Goal: Task Accomplishment & Management: Manage account settings

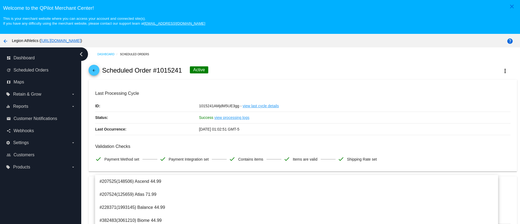
scroll to position [325, 0]
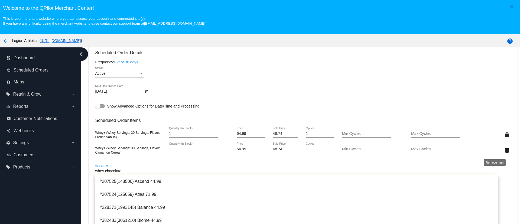
click at [504, 153] on mat-icon "delete" at bounding box center [507, 150] width 6 height 6
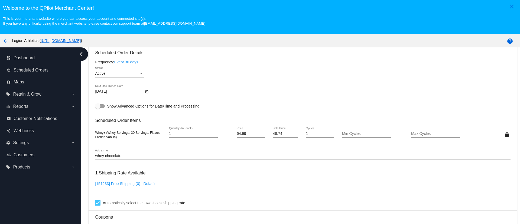
click at [115, 158] on div "whey chocolate Add an item" at bounding box center [302, 154] width 415 height 11
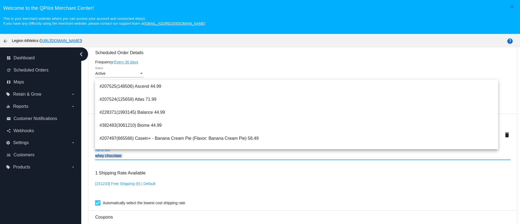
click at [115, 158] on div "whey chocolate Add an item" at bounding box center [302, 154] width 415 height 11
click at [115, 155] on input "whey chocolate" at bounding box center [302, 156] width 415 height 4
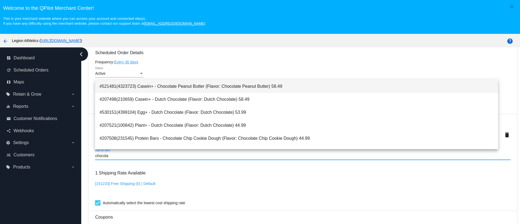
type input "chocola"
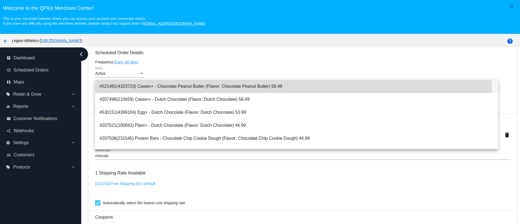
click at [211, 90] on span "#521481(4323723) Casein+ - Chocolate Peanut Butter (Flavor: Chocolate Peanut Bu…" at bounding box center [296, 86] width 394 height 13
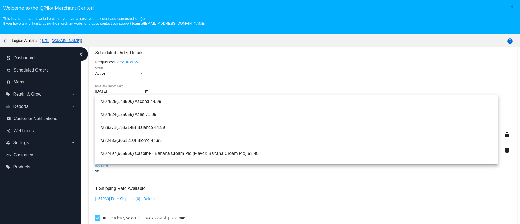
type input "v"
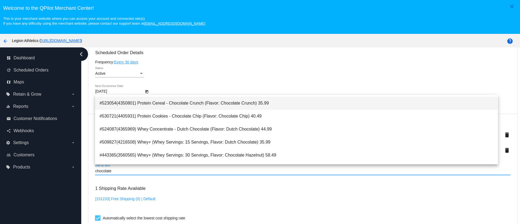
scroll to position [122, 0]
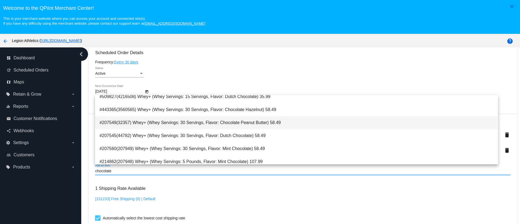
type input "chocolate"
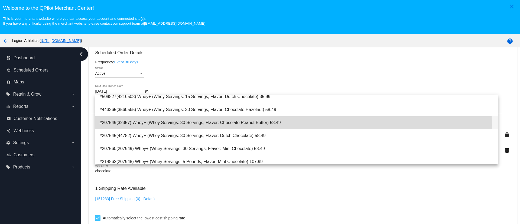
click at [249, 125] on span "#207549(32357) Whey+ (Whey Servings: 30 Servings, Flavor: Chocolate Peanut Butt…" at bounding box center [296, 122] width 394 height 13
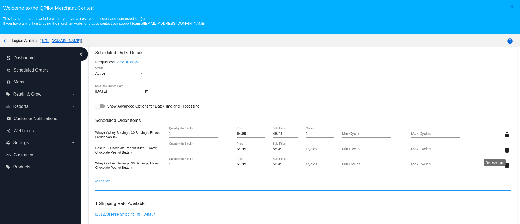
click at [504, 149] on mat-icon "delete" at bounding box center [507, 150] width 6 height 6
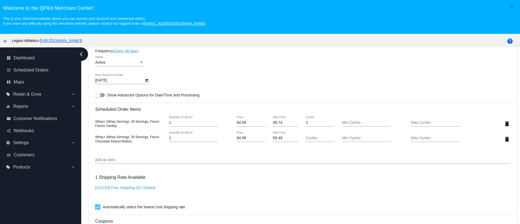
scroll to position [366, 0]
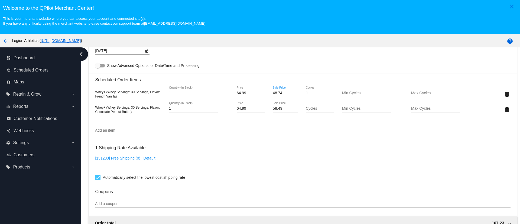
click at [273, 93] on input "48.74" at bounding box center [285, 93] width 25 height 4
click at [274, 105] on mat-card "Customer 6719015: Molly Blakey Mlblakey711@yahoo.com Customer Shipping Enter Sh…" at bounding box center [303, 89] width 428 height 557
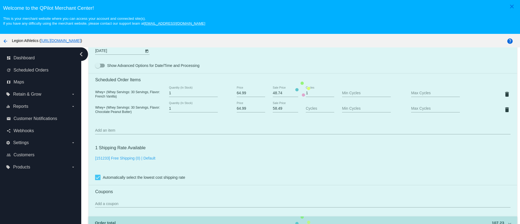
click at [273, 109] on mat-card "Customer 6719015: Molly Blakey Mlblakey711@yahoo.com Customer Shipping Enter Sh…" at bounding box center [303, 89] width 428 height 557
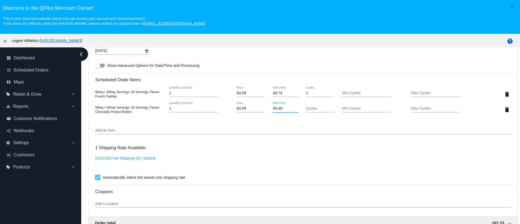
click at [273, 109] on input "58.49" at bounding box center [285, 108] width 25 height 4
paste input "48.74"
type input "48.74"
click at [185, 136] on mat-card "Customer 6719015: Molly Blakey Mlblakey711@yahoo.com Customer Shipping Enter Sh…" at bounding box center [303, 89] width 428 height 557
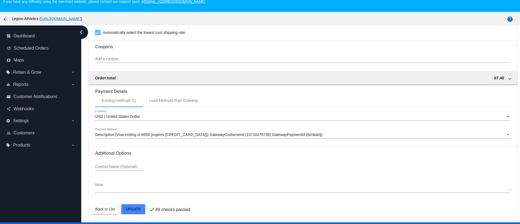
scroll to position [34, 0]
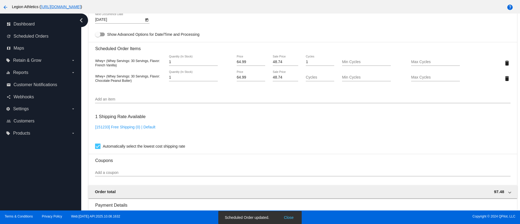
scroll to position [367, 0]
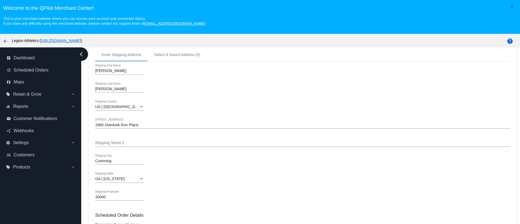
scroll to position [325, 0]
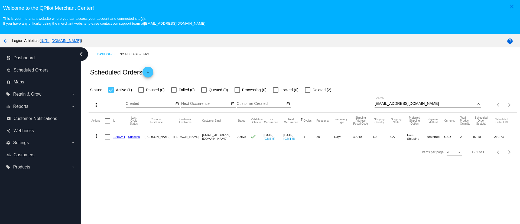
click at [404, 105] on input "[EMAIL_ADDRESS][DOMAIN_NAME]" at bounding box center [425, 104] width 101 height 4
paste input "[EMAIL_ADDRESS][DOMAIN_NAME]"
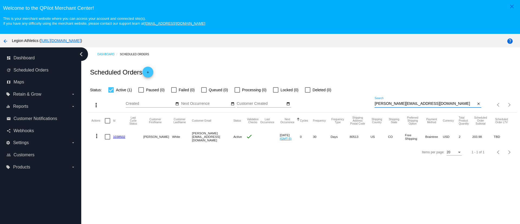
click at [97, 136] on mat-icon "more_vert" at bounding box center [96, 136] width 6 height 6
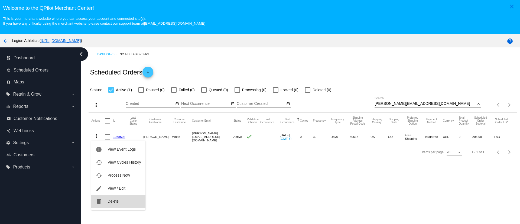
click at [123, 203] on button "delete Delete" at bounding box center [118, 201] width 54 height 13
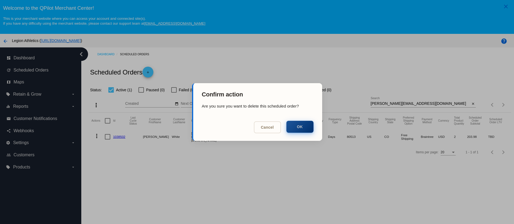
click at [299, 127] on button "OK" at bounding box center [299, 127] width 27 height 12
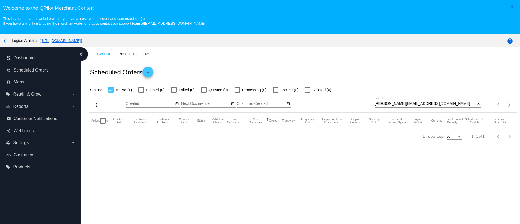
click at [390, 106] on div "[PERSON_NAME][EMAIL_ADDRESS][DOMAIN_NAME] Search" at bounding box center [425, 102] width 101 height 11
click at [391, 104] on input "[PERSON_NAME][EMAIL_ADDRESS][DOMAIN_NAME]" at bounding box center [425, 104] width 101 height 4
paste input "[EMAIL_ADDRESS][DOMAIN_NAME]"
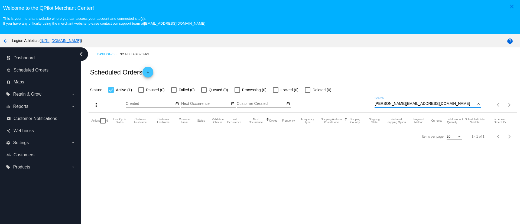
type input "[PERSON_NAME][EMAIL_ADDRESS][DOMAIN_NAME]"
